Goal: Information Seeking & Learning: Find contact information

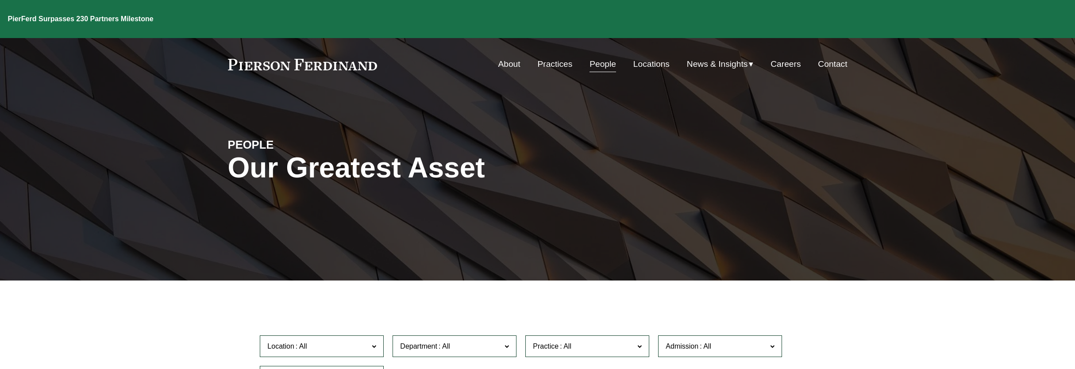
scroll to position [166, 0]
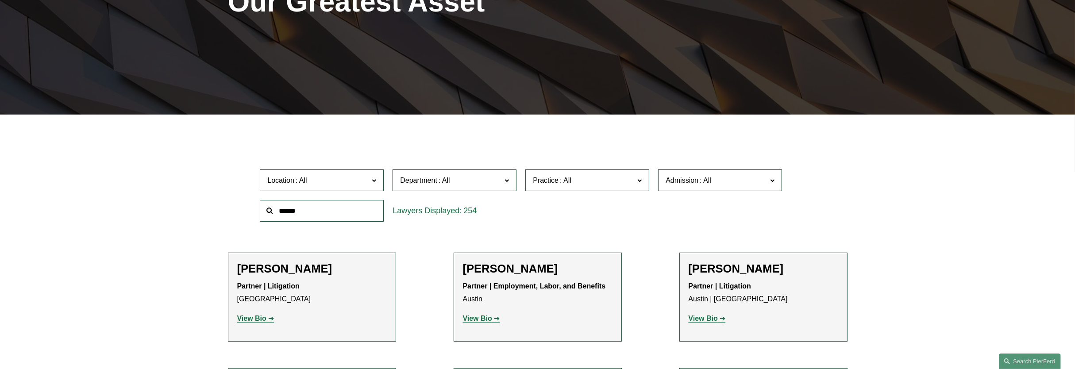
click at [430, 182] on span "Department" at bounding box center [418, 181] width 37 height 8
click at [0, 0] on link "Litigation" at bounding box center [0, 0] width 0 height 0
click at [333, 202] on input "text" at bounding box center [322, 211] width 124 height 22
type input "****"
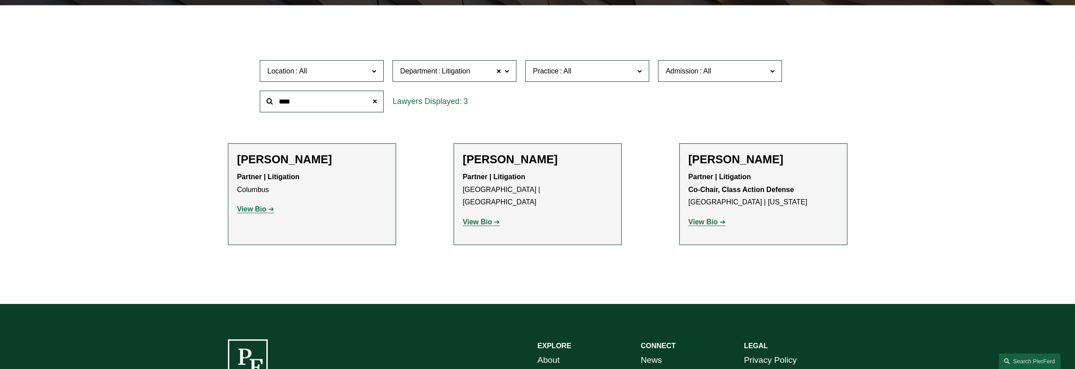
scroll to position [277, 0]
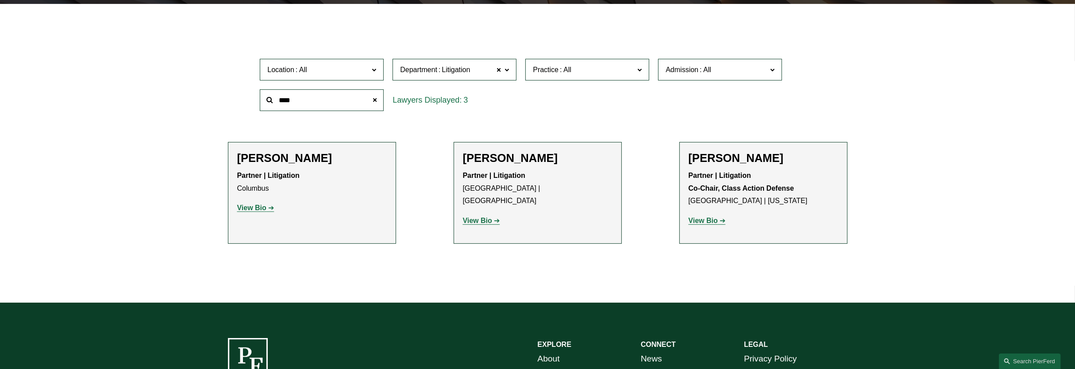
click at [257, 210] on strong "View Bio" at bounding box center [251, 208] width 29 height 8
drag, startPoint x: 339, startPoint y: 100, endPoint x: 209, endPoint y: 100, distance: 129.7
click at [209, 100] on ul "Filter Location All [GEOGRAPHIC_DATA] [GEOGRAPHIC_DATA] [GEOGRAPHIC_DATA] [GEOG…" at bounding box center [538, 149] width 684 height 243
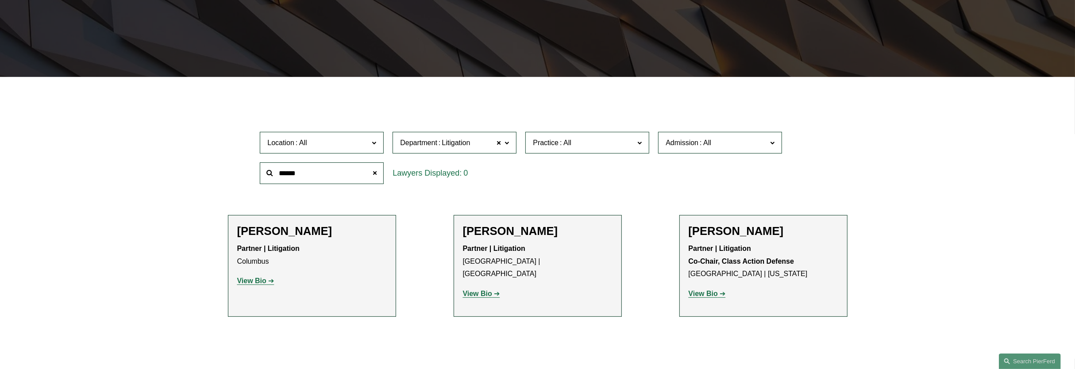
scroll to position [195, 0]
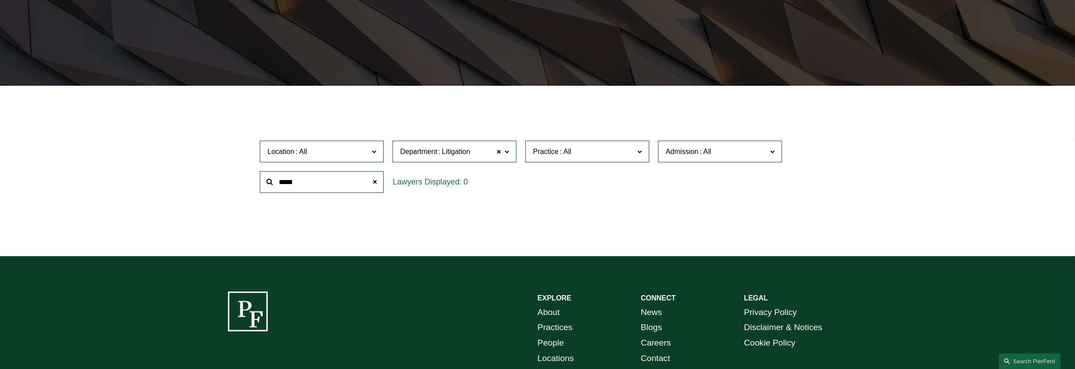
type input "*****"
click at [502, 151] on span at bounding box center [498, 152] width 5 height 12
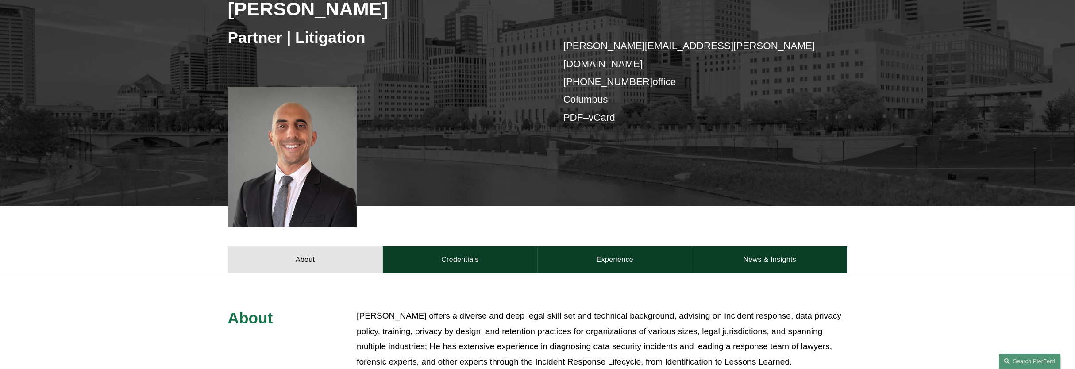
scroll to position [166, 0]
